Goal: Task Accomplishment & Management: Use online tool/utility

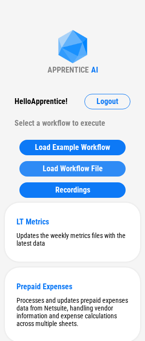
click at [97, 167] on span "Load Workflow File" at bounding box center [73, 169] width 60 height 8
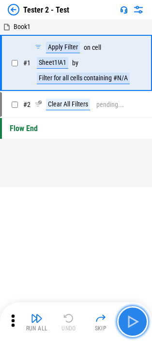
click at [132, 317] on img "button" at bounding box center [132, 321] width 15 height 15
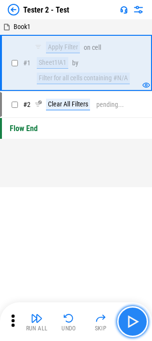
click at [132, 317] on img "button" at bounding box center [132, 321] width 15 height 15
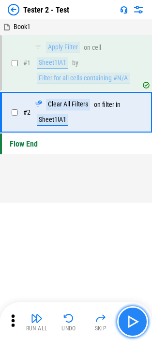
click at [132, 317] on img "button" at bounding box center [132, 321] width 15 height 15
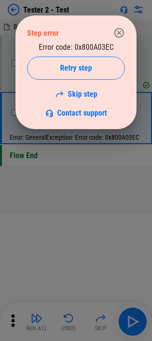
click at [88, 47] on div "Error code: 0x800A03EC Retry step Skip step Contact support" at bounding box center [76, 80] width 98 height 75
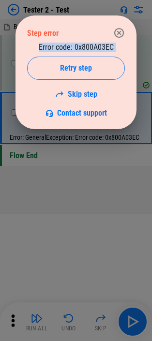
click at [88, 47] on div "Error code: 0x800A03EC Retry step Skip step Contact support" at bounding box center [76, 80] width 98 height 75
copy div "Error code: 0x800A03EC"
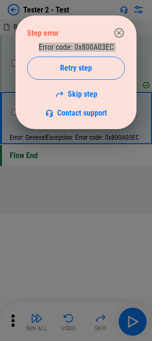
click at [88, 46] on div "Error code: 0x800A03EC Retry step Skip step Contact support" at bounding box center [76, 80] width 98 height 75
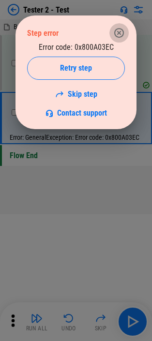
click at [112, 36] on button "button" at bounding box center [118, 32] width 19 height 19
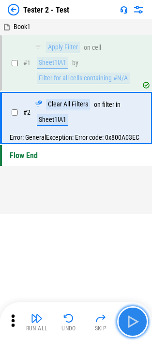
click at [135, 317] on img "button" at bounding box center [132, 321] width 15 height 15
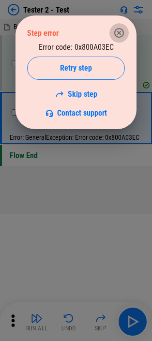
click at [115, 32] on icon "button" at bounding box center [119, 33] width 10 height 10
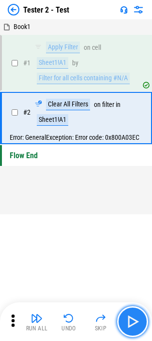
click at [130, 320] on img "button" at bounding box center [132, 321] width 15 height 15
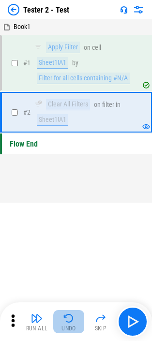
click at [72, 319] on img "button" at bounding box center [69, 319] width 12 height 12
